Goal: Find contact information: Obtain details needed to contact an individual or organization

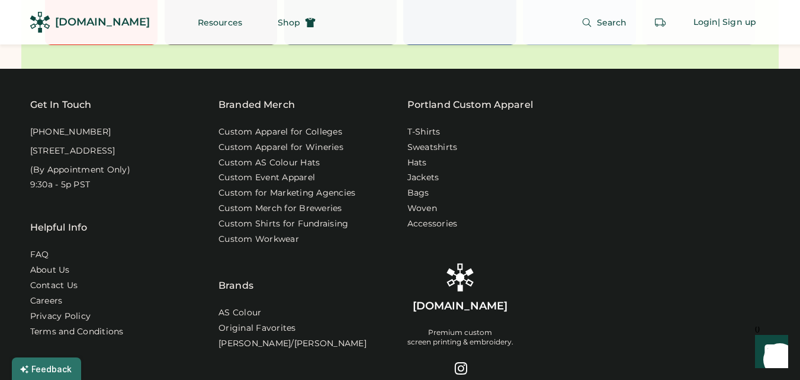
scroll to position [3612, 0]
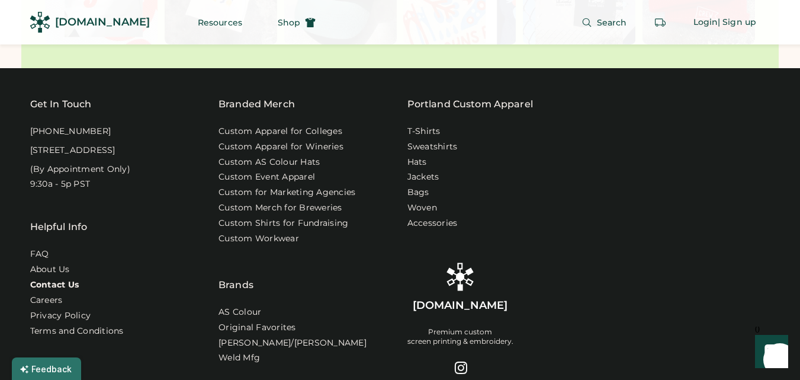
click at [61, 291] on link "Contact Us" at bounding box center [54, 285] width 49 height 12
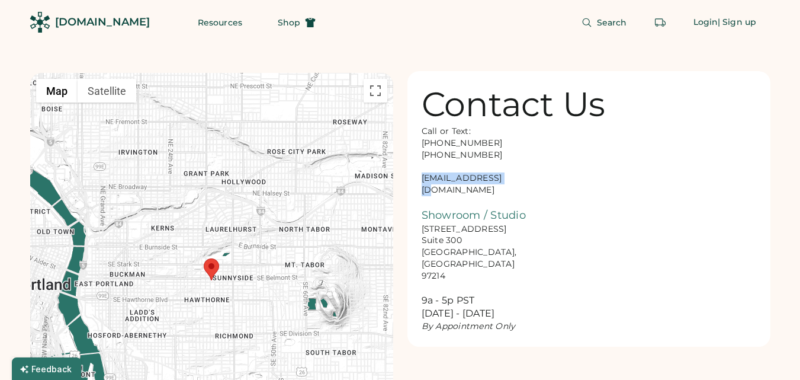
drag, startPoint x: 422, startPoint y: 175, endPoint x: 506, endPoint y: 175, distance: 84.1
click at [506, 175] on div "Call or Text: 888-299-3595 503-954-3595 hello@rendered.co Showroom / Studio 916…" at bounding box center [481, 229] width 118 height 207
drag, startPoint x: 496, startPoint y: 171, endPoint x: 464, endPoint y: 169, distance: 32.0
click at [464, 169] on div "Call or Text: 888-299-3595 503-954-3595 hello@rendered.co Showroom / Studio 916…" at bounding box center [481, 229] width 118 height 207
drag, startPoint x: 420, startPoint y: 176, endPoint x: 504, endPoint y: 179, distance: 83.5
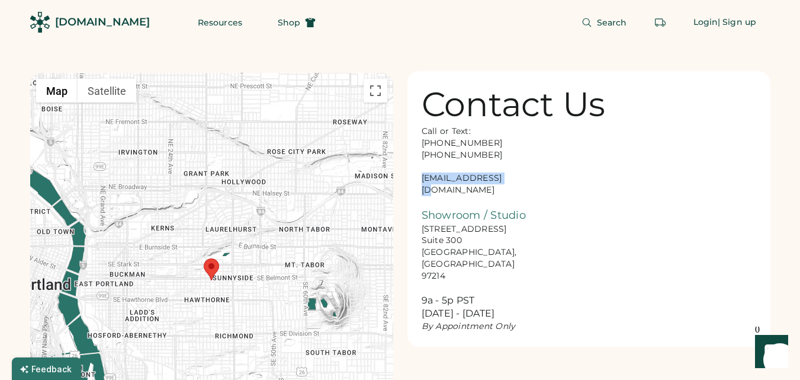
click at [504, 179] on div "Contact Us Call or Text: 888-299-3595 503-954-3595 hello@rendered.co Showroom /…" at bounding box center [588, 208] width 363 height 275
copy div "hello@rendered.co"
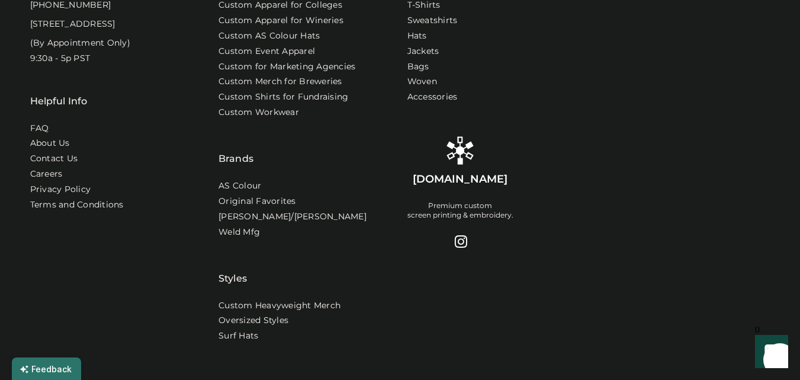
scroll to position [592, 0]
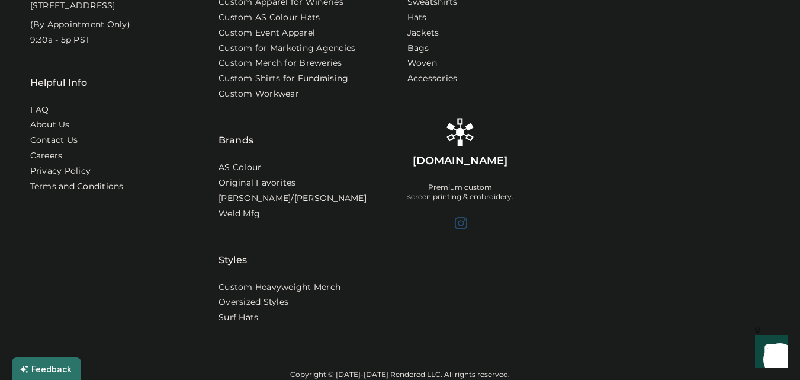
click at [461, 223] on div at bounding box center [460, 223] width 14 height 14
click at [34, 146] on link "Contact Us" at bounding box center [54, 140] width 49 height 12
